Goal: Information Seeking & Learning: Compare options

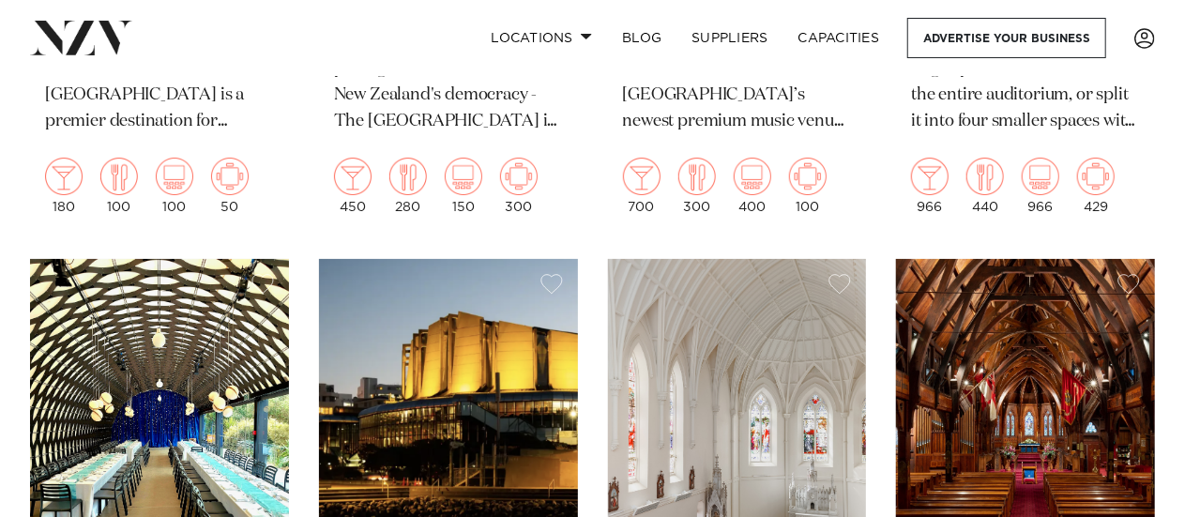
scroll to position [3379, 0]
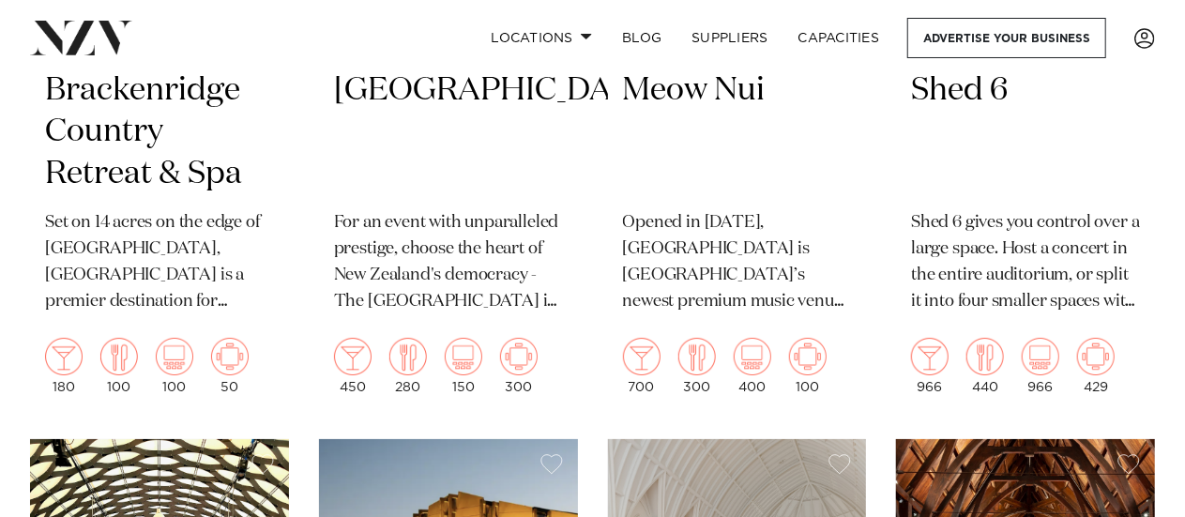
click at [442, 168] on h2 "[GEOGRAPHIC_DATA]" at bounding box center [448, 132] width 229 height 127
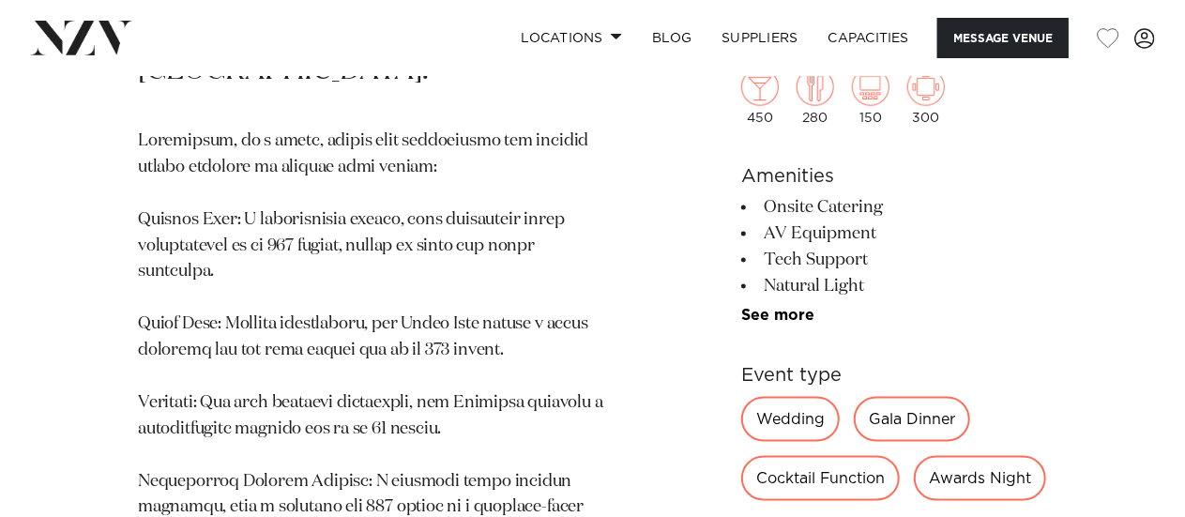
scroll to position [1408, 0]
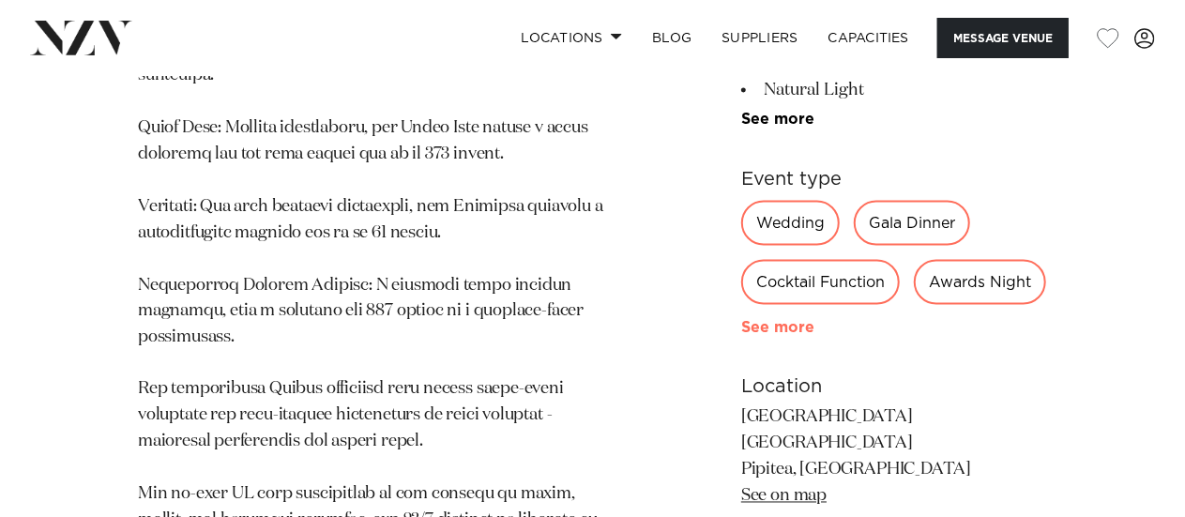
click at [749, 320] on link "See more" at bounding box center [814, 327] width 146 height 15
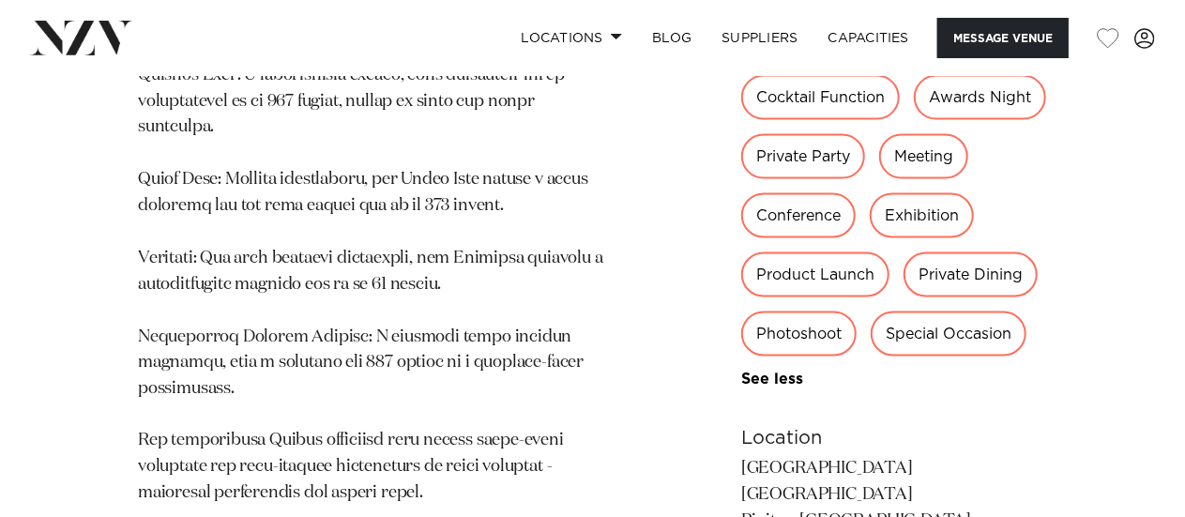
scroll to position [1314, 0]
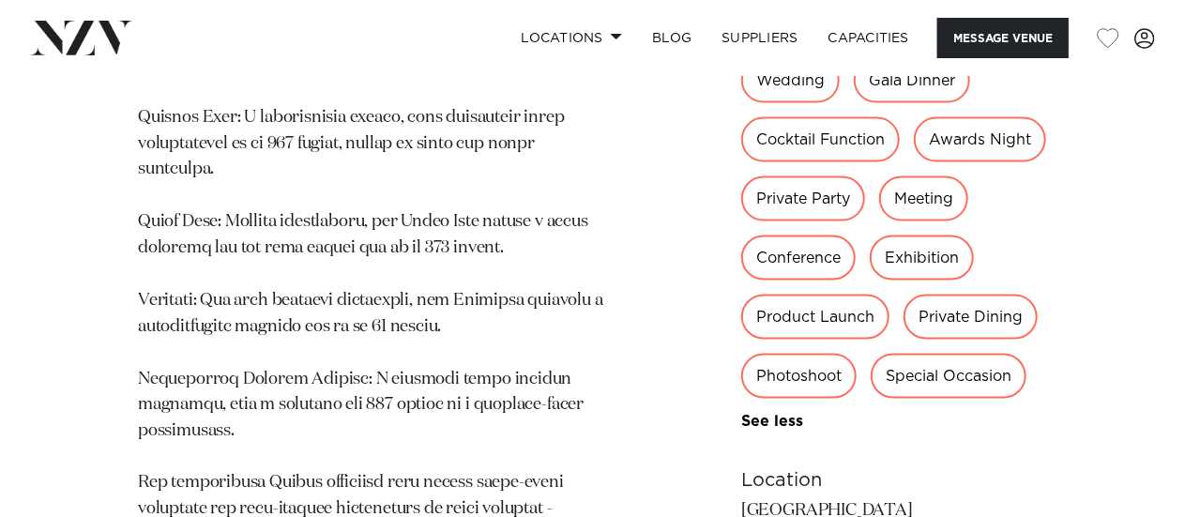
click at [856, 236] on div "Conference" at bounding box center [798, 258] width 115 height 45
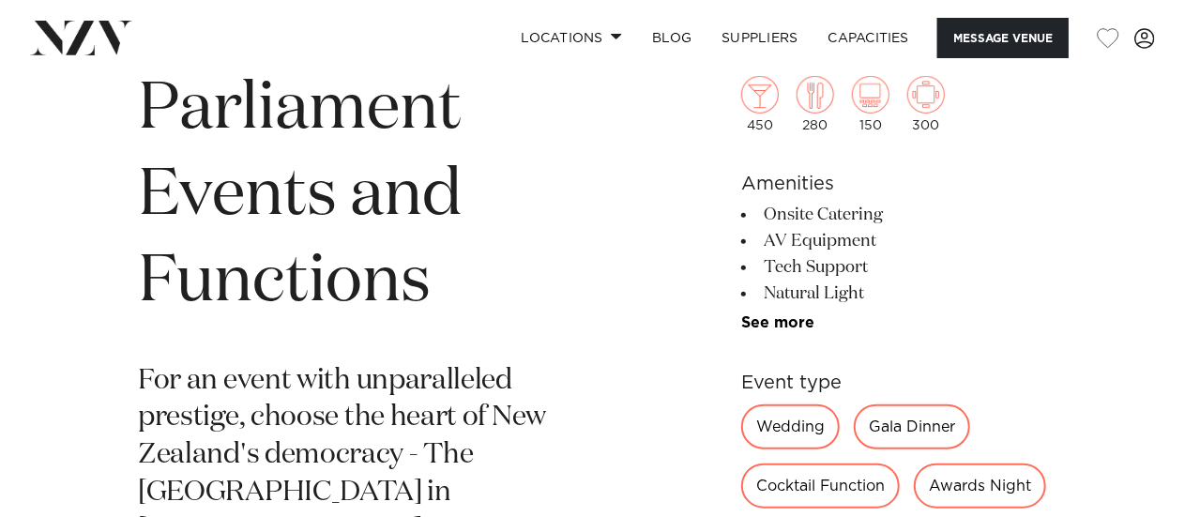
scroll to position [751, 0]
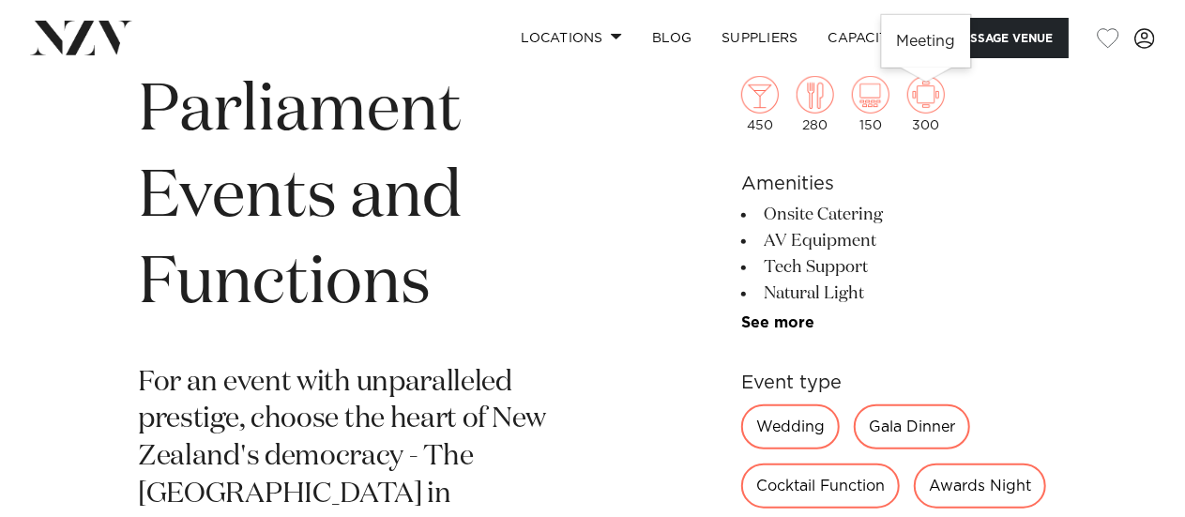
click at [927, 104] on img at bounding box center [927, 95] width 38 height 38
click at [914, 92] on img at bounding box center [927, 95] width 38 height 38
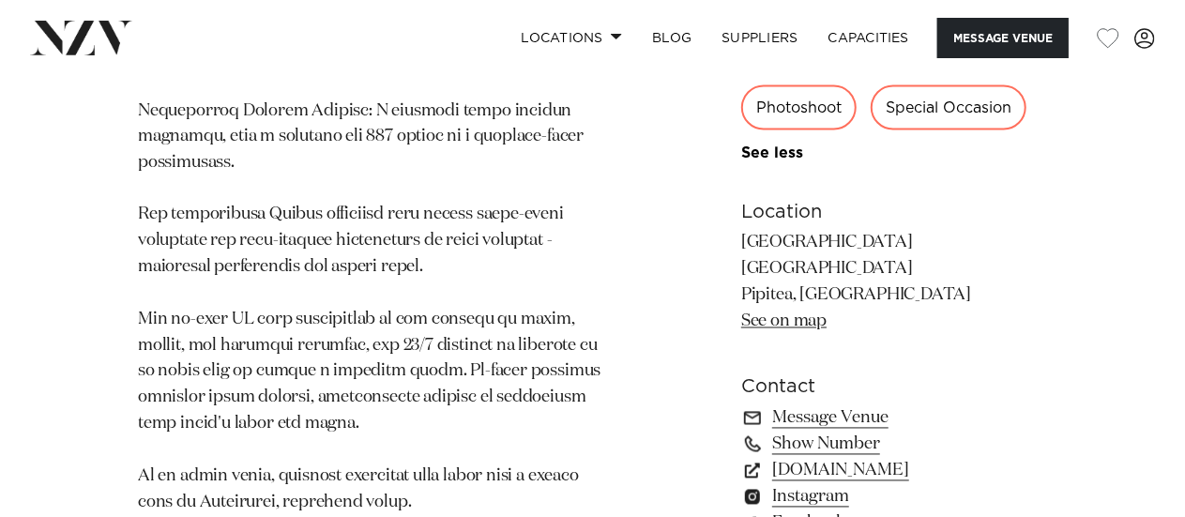
scroll to position [1783, 0]
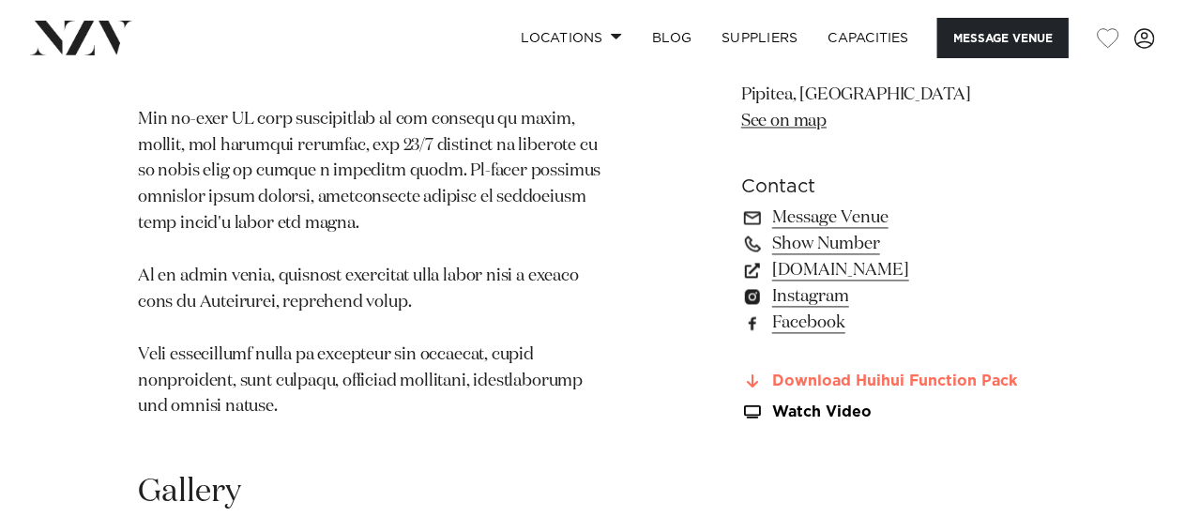
click at [905, 374] on link "Download Huihui Function Pack" at bounding box center [894, 382] width 306 height 17
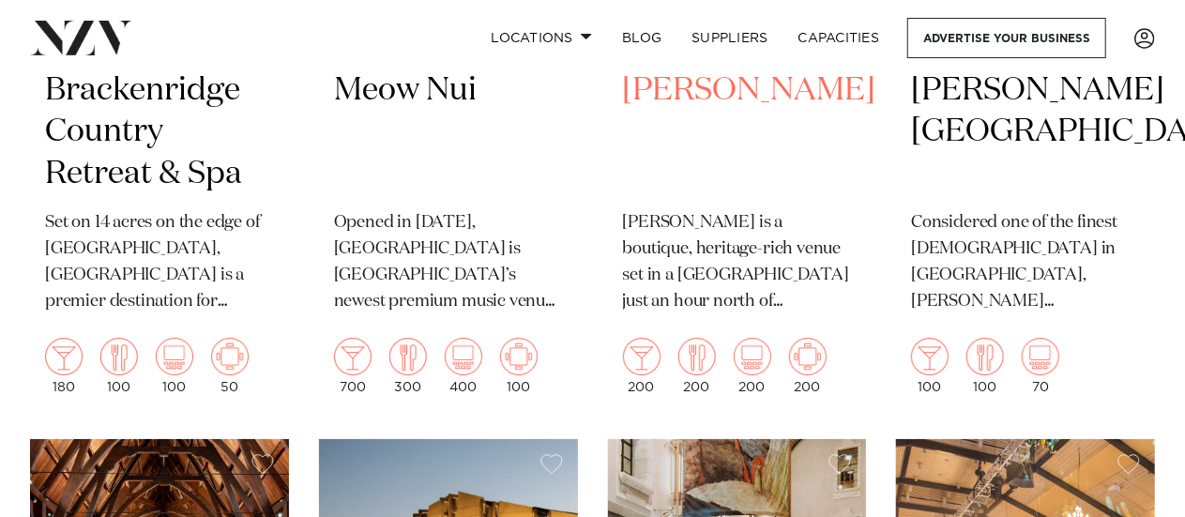
click at [705, 221] on p "[PERSON_NAME] is a boutique, heritage-rich venue set in a [GEOGRAPHIC_DATA] jus…" at bounding box center [737, 262] width 229 height 105
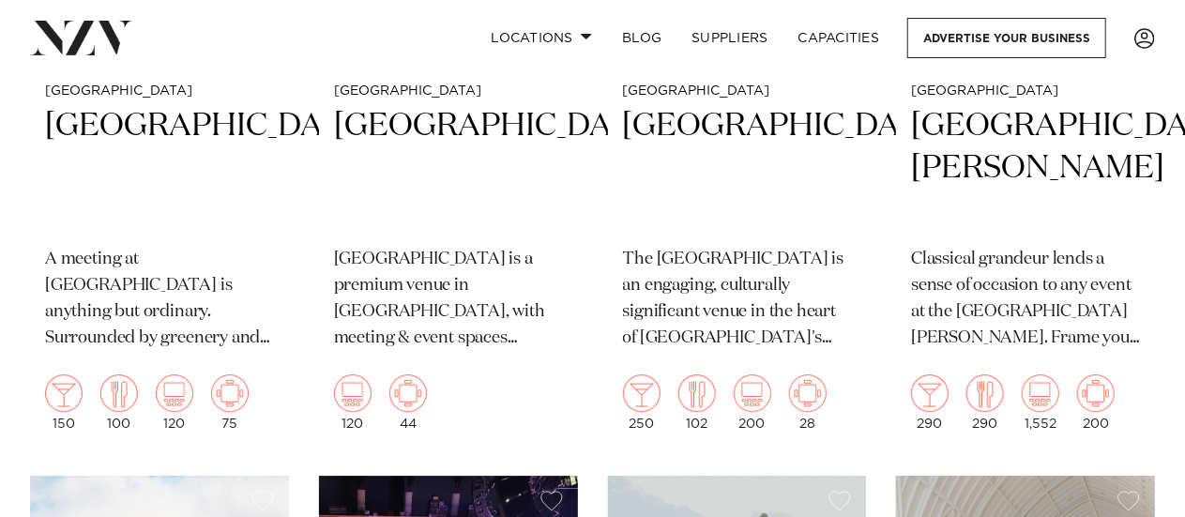
scroll to position [2440, 0]
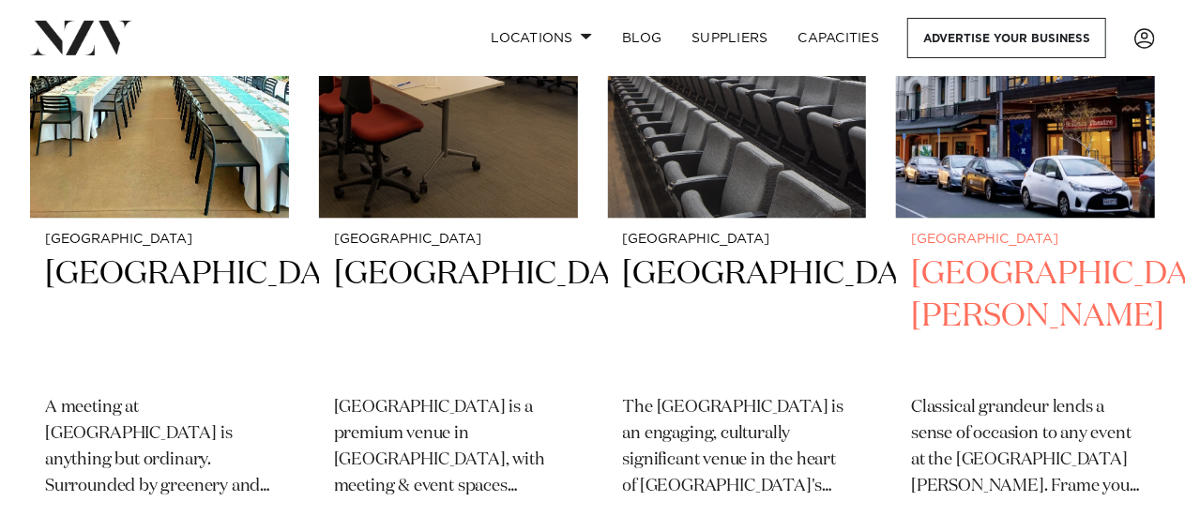
click at [960, 309] on h2 "[GEOGRAPHIC_DATA][PERSON_NAME]" at bounding box center [1025, 316] width 229 height 127
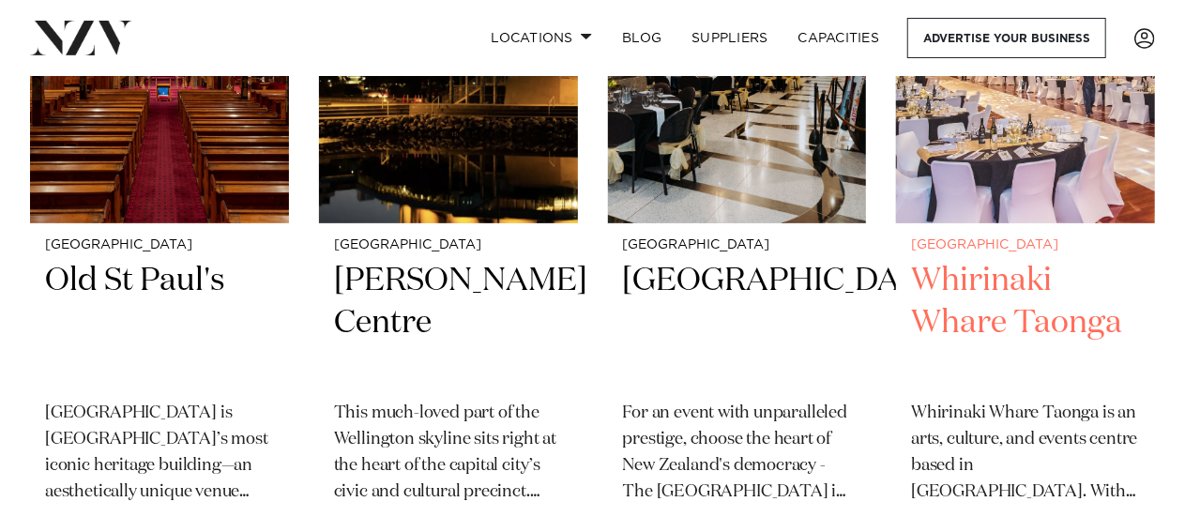
scroll to position [4130, 0]
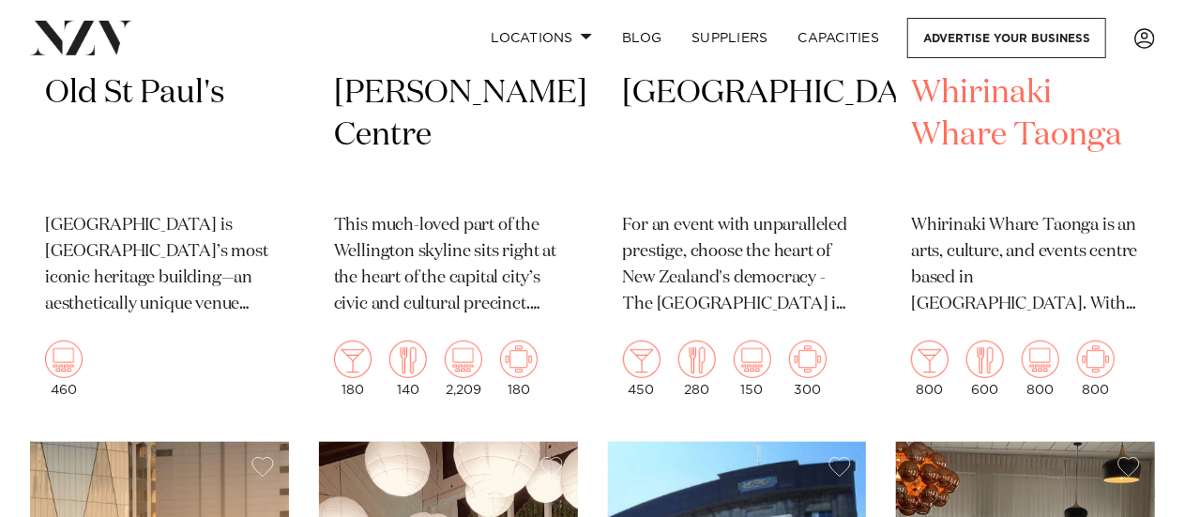
click at [1012, 260] on p "Whirinaki Whare Taonga is an arts, culture, and events centre based in Upper Hu…" at bounding box center [1025, 265] width 229 height 105
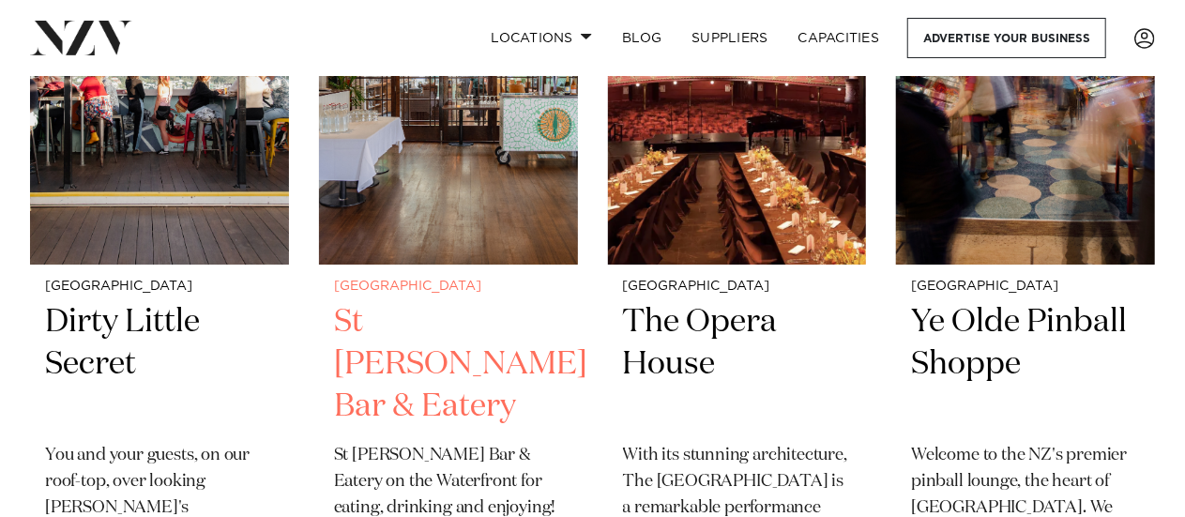
scroll to position [7039, 0]
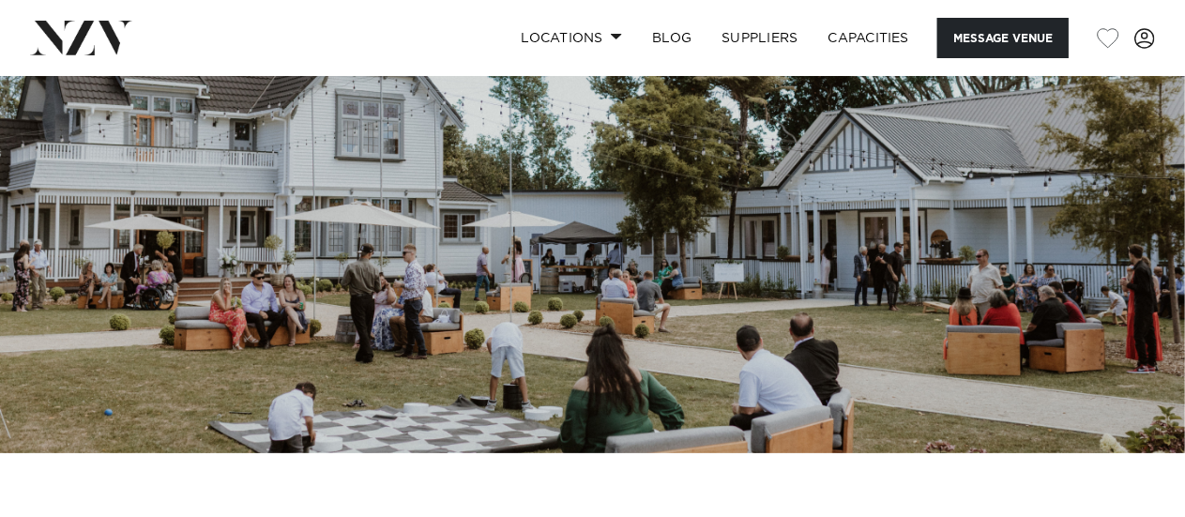
scroll to position [282, 0]
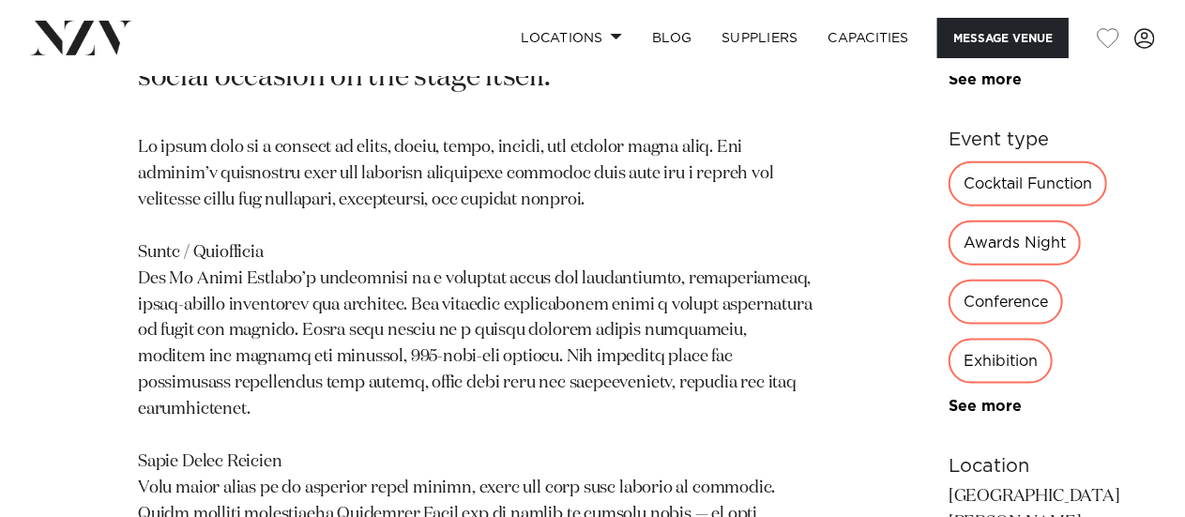
scroll to position [1314, 0]
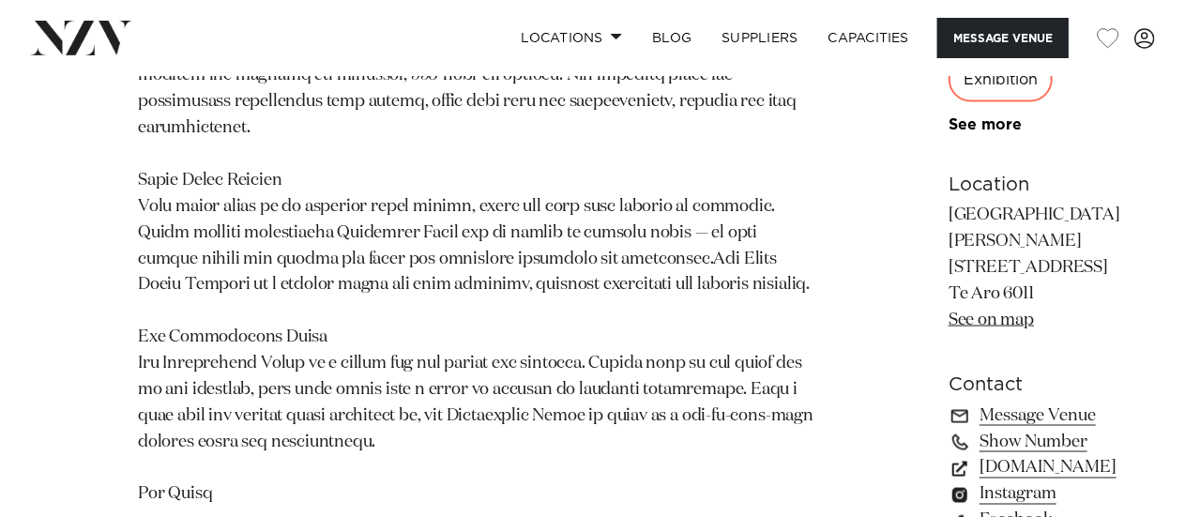
click at [949, 43] on div "Conference" at bounding box center [1006, 20] width 115 height 45
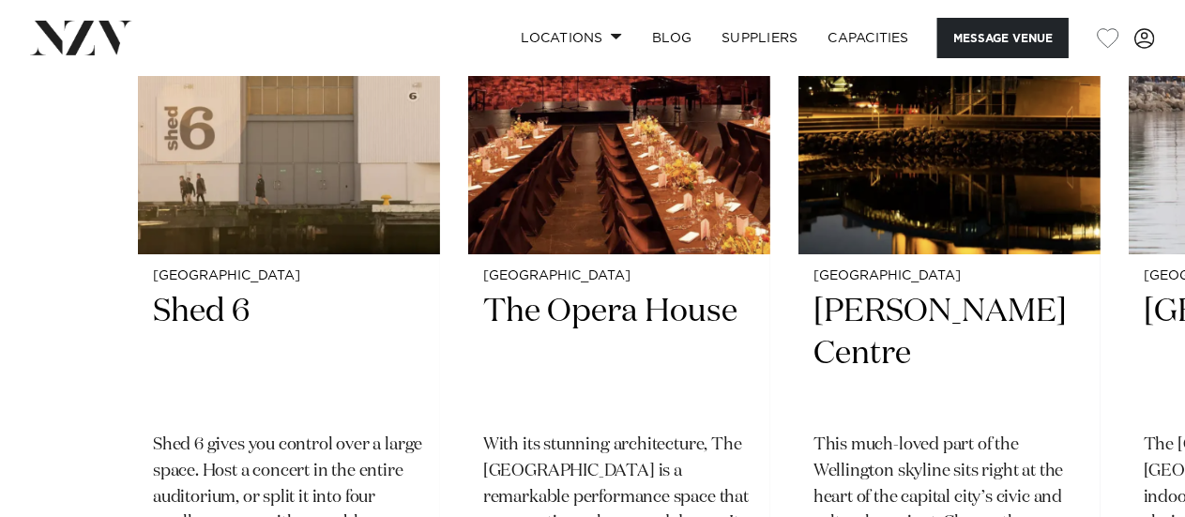
scroll to position [3379, 0]
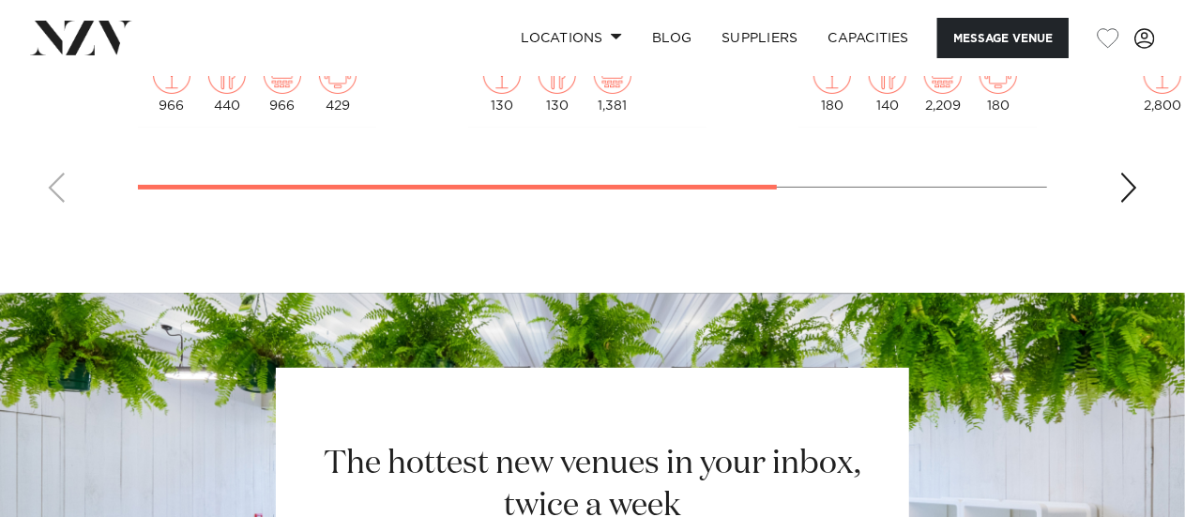
scroll to position [3867, 0]
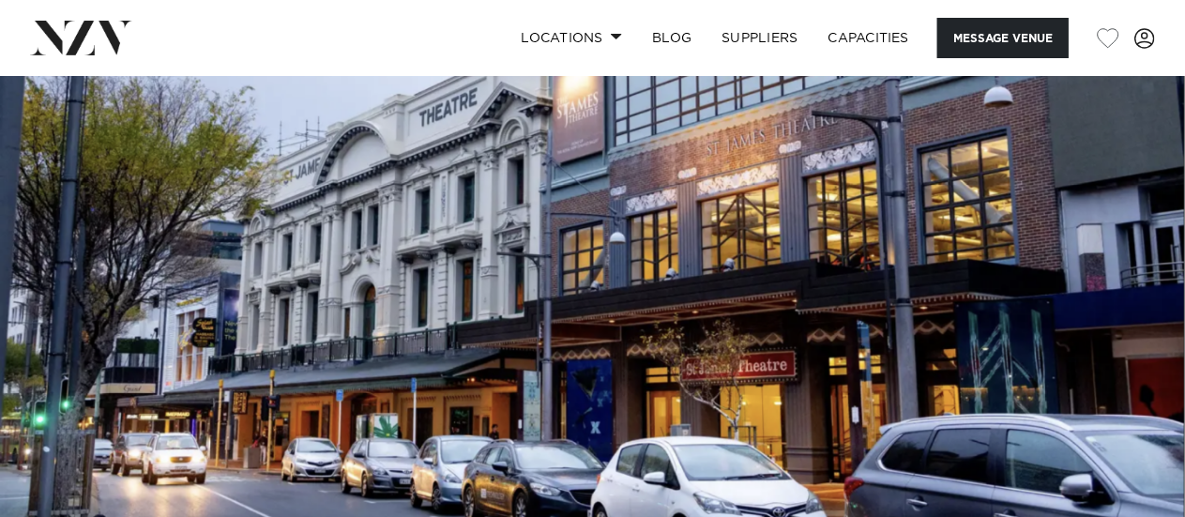
scroll to position [0, 0]
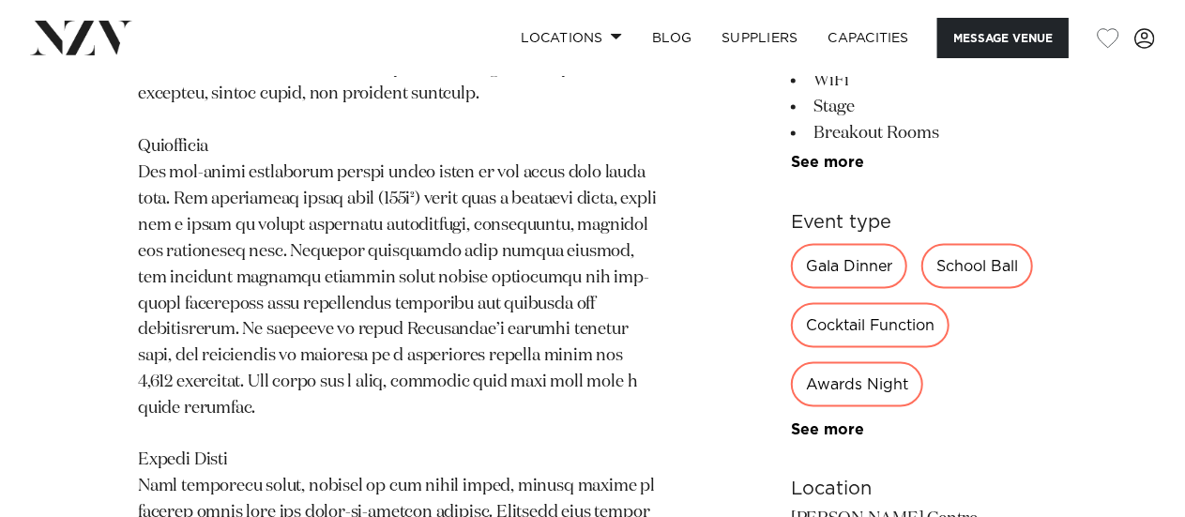
scroll to position [1595, 0]
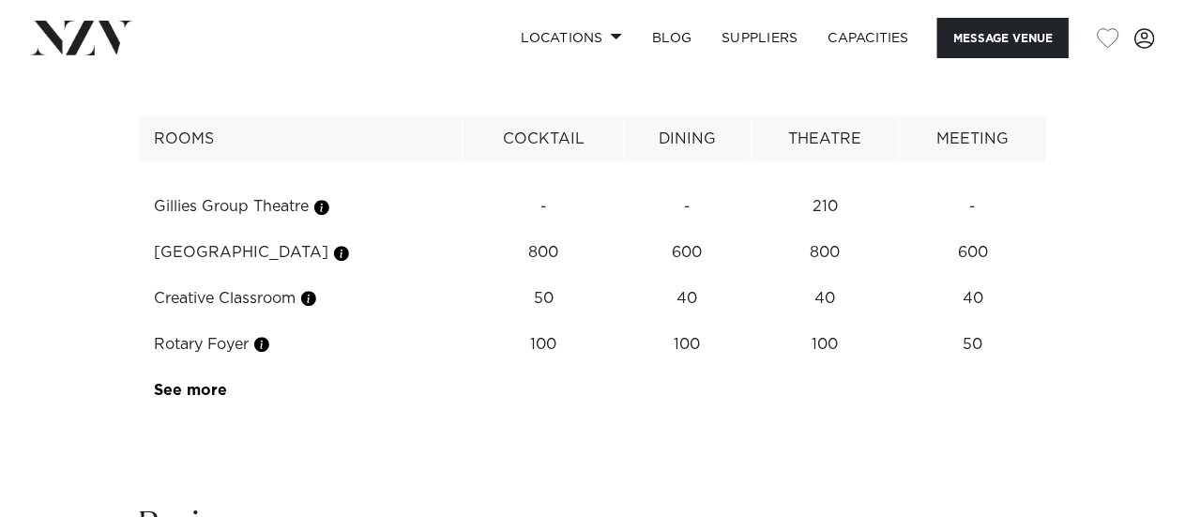
scroll to position [2722, 0]
